Goal: Find contact information: Find contact information

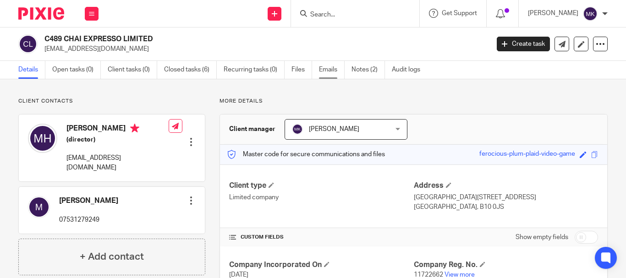
click at [326, 68] on link "Emails" at bounding box center [332, 70] width 26 height 18
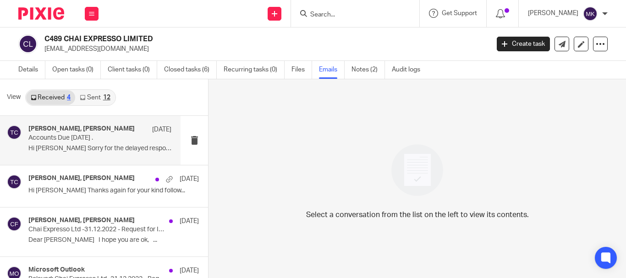
click at [92, 147] on p "Hi Tony Sorry for the delayed response. ..." at bounding box center [99, 149] width 143 height 8
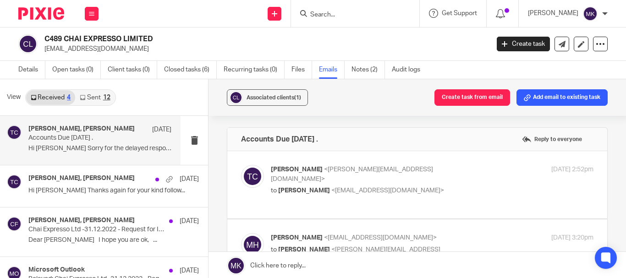
click at [390, 188] on span "<icomtechuk@gmail.com>" at bounding box center [387, 191] width 113 height 6
checkbox input "true"
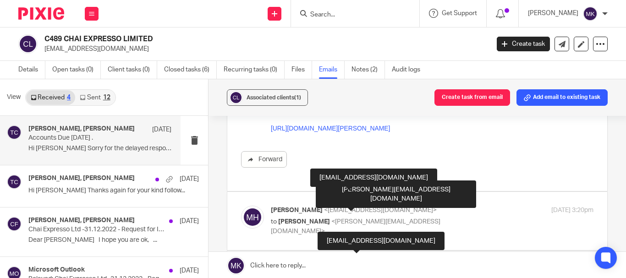
scroll to position [229, 0]
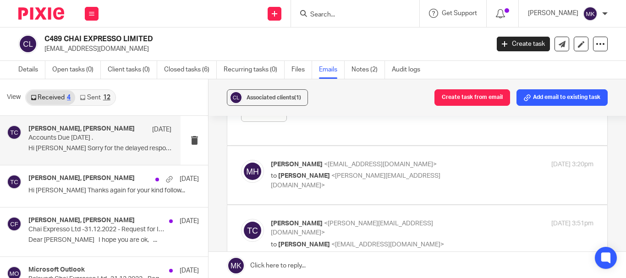
click at [321, 160] on p "Mominul Hoq <icomtechuk@gmail.com>" at bounding box center [378, 165] width 215 height 10
checkbox input "true"
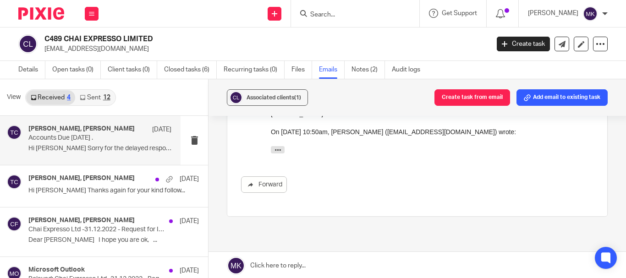
scroll to position [586, 0]
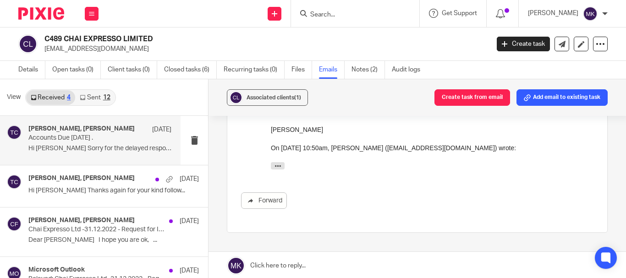
click at [79, 148] on p "Hi Tony Sorry for the delayed response. ..." at bounding box center [99, 149] width 143 height 8
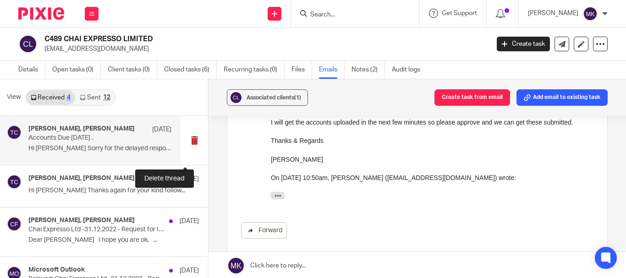
scroll to position [540, 0]
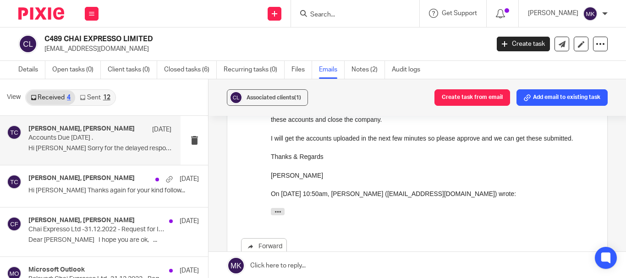
drag, startPoint x: 44, startPoint y: 48, endPoint x: 106, endPoint y: 49, distance: 62.4
click at [106, 49] on div "C489 CHAI EXPRESSO LIMITED icomtechuk@gmail.com" at bounding box center [250, 43] width 465 height 19
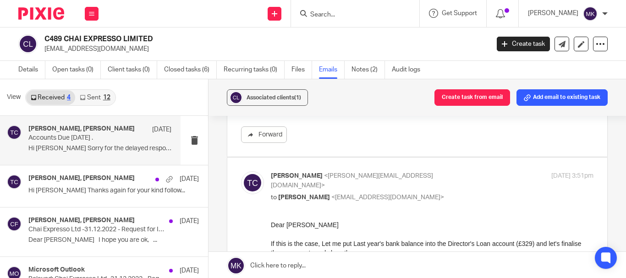
scroll to position [403, 0]
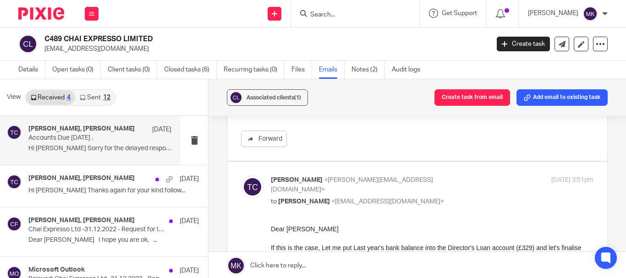
drag, startPoint x: 115, startPoint y: 51, endPoint x: 44, endPoint y: 50, distance: 71.1
click at [44, 50] on div "C489 CHAI EXPRESSO LIMITED icomtechuk@gmail.com" at bounding box center [250, 43] width 465 height 19
copy p "[EMAIL_ADDRESS][DOMAIN_NAME]"
